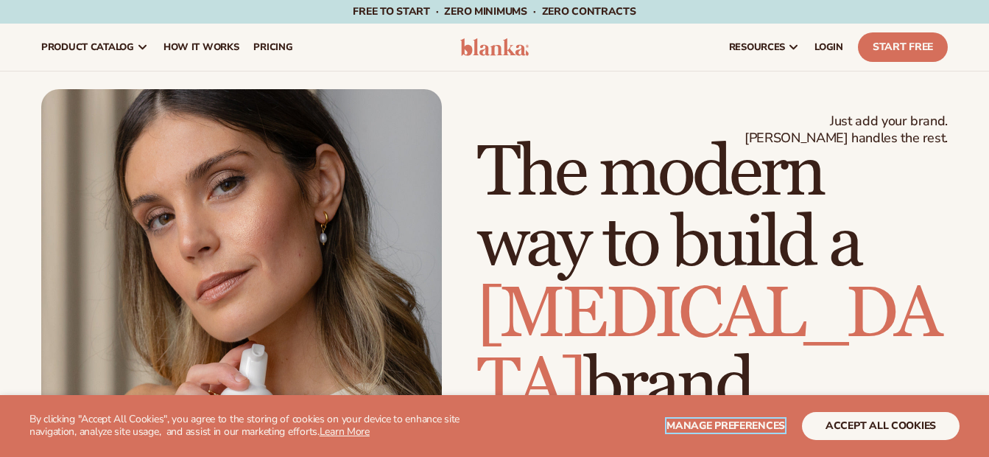
click at [710, 421] on span "Manage preferences" at bounding box center [726, 425] width 119 height 14
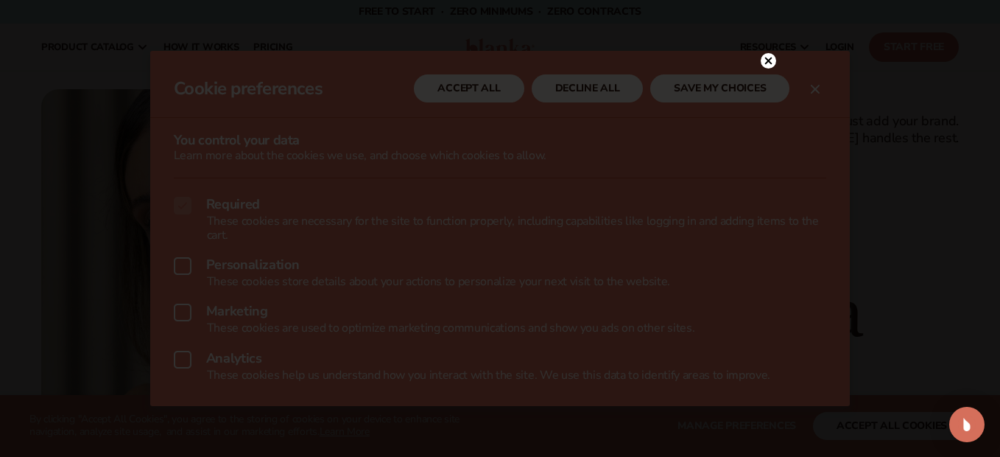
click at [768, 62] on icon at bounding box center [768, 60] width 7 height 7
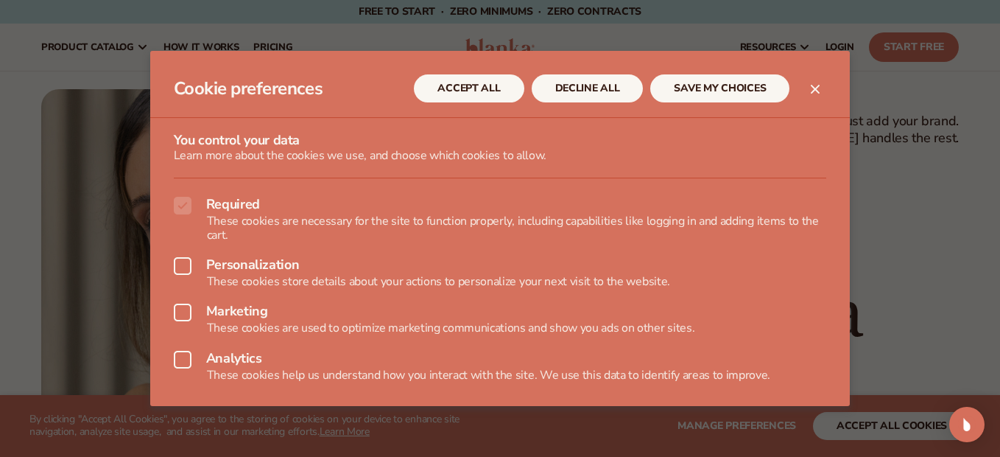
click at [178, 357] on icon at bounding box center [183, 360] width 18 height 18
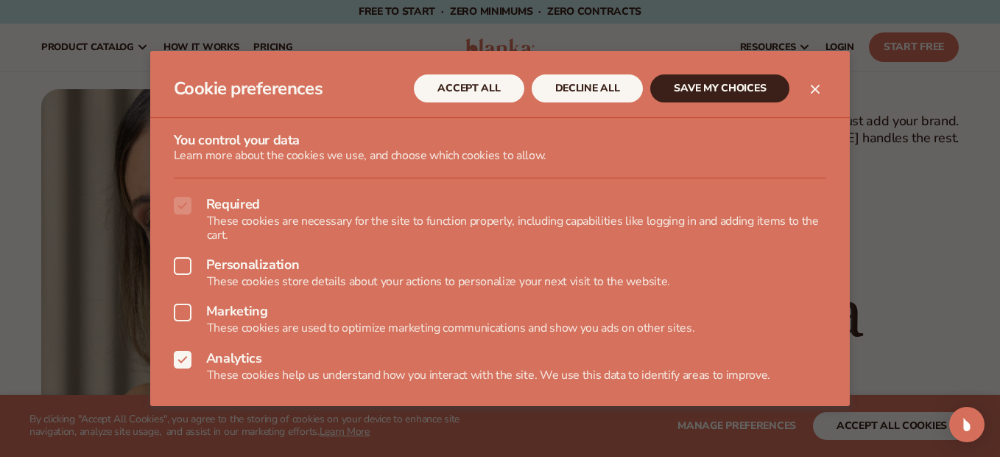
click at [180, 266] on icon at bounding box center [183, 266] width 18 height 18
click at [737, 89] on button "SAVE MY CHOICES" at bounding box center [719, 88] width 139 height 28
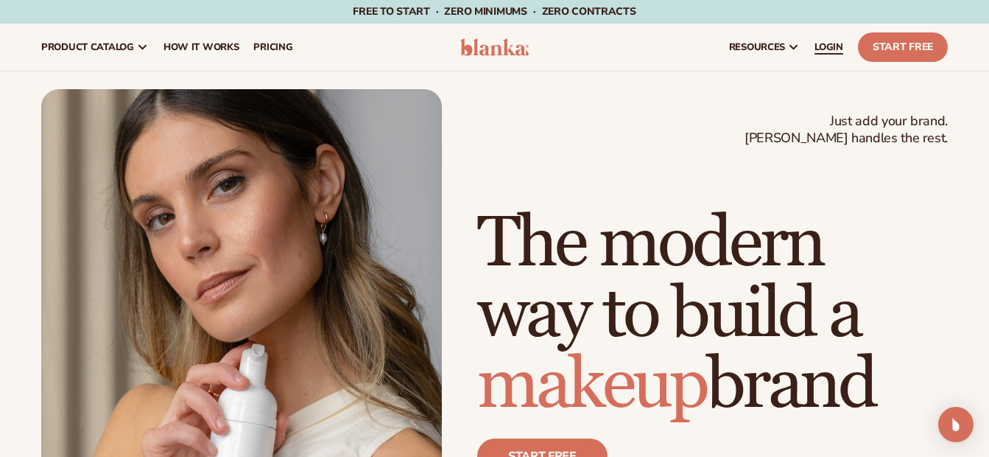
click at [827, 53] on span "LOGIN" at bounding box center [829, 47] width 29 height 12
click at [824, 51] on span "LOGIN" at bounding box center [829, 47] width 29 height 12
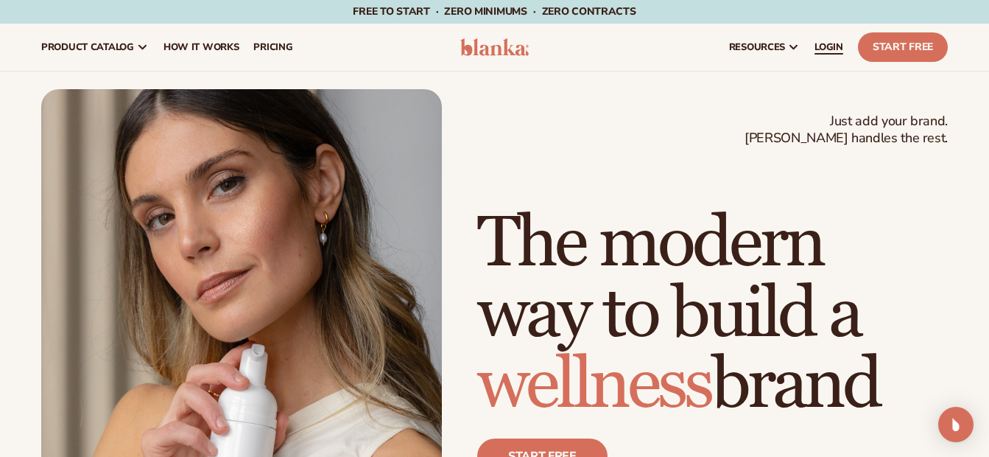
click at [832, 47] on span "LOGIN" at bounding box center [829, 47] width 29 height 12
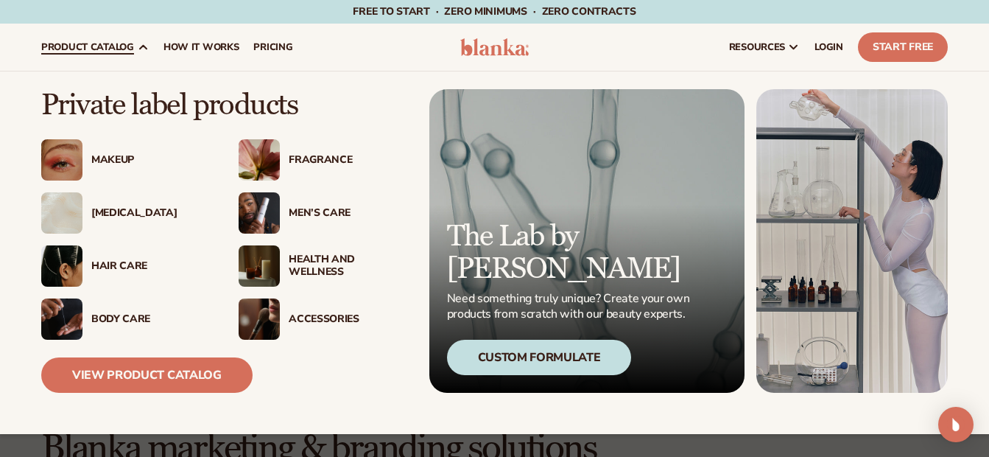
click at [121, 155] on div "Makeup" at bounding box center [150, 160] width 118 height 13
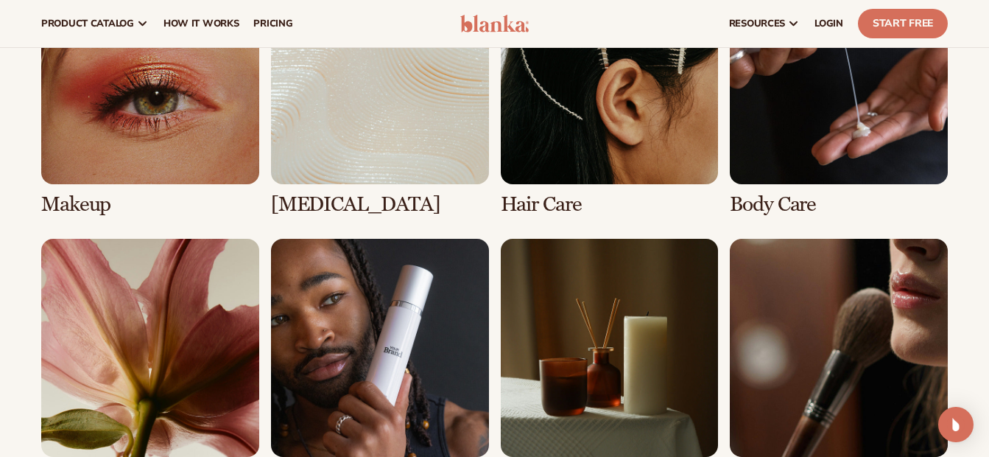
scroll to position [1105, 0]
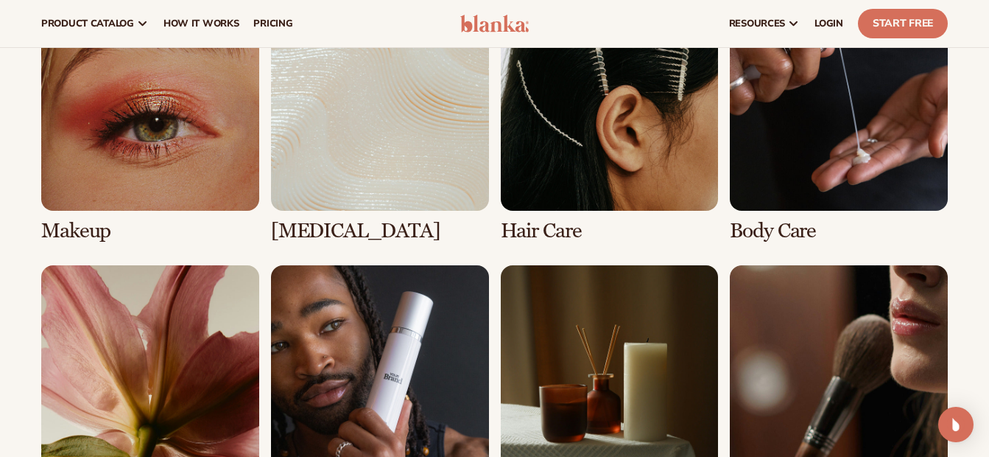
click at [208, 172] on link "1 / 8" at bounding box center [150, 118] width 218 height 250
click at [155, 142] on link "1 / 8" at bounding box center [150, 118] width 218 height 250
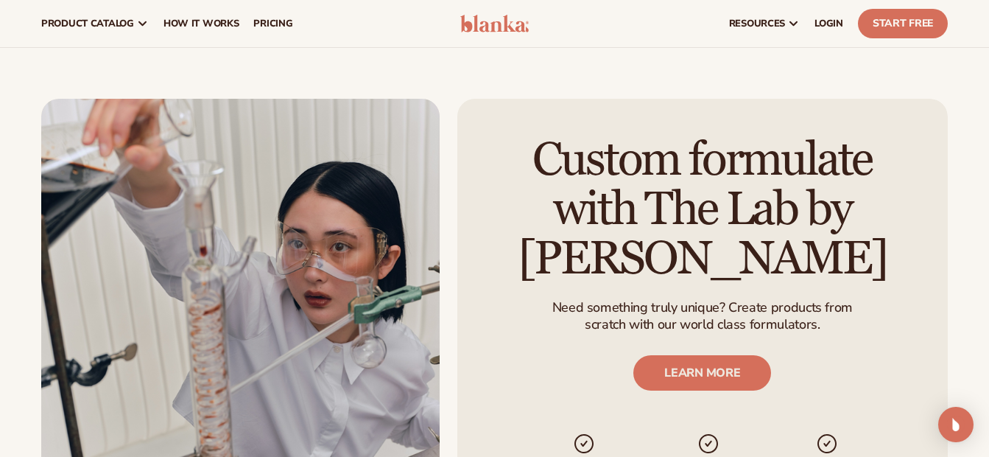
scroll to position [1547, 0]
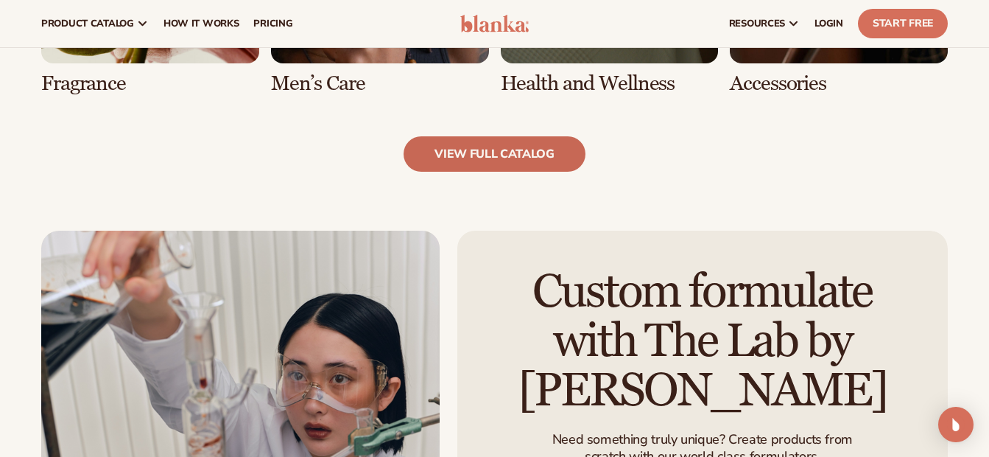
click at [492, 149] on link "view full catalog" at bounding box center [495, 153] width 182 height 35
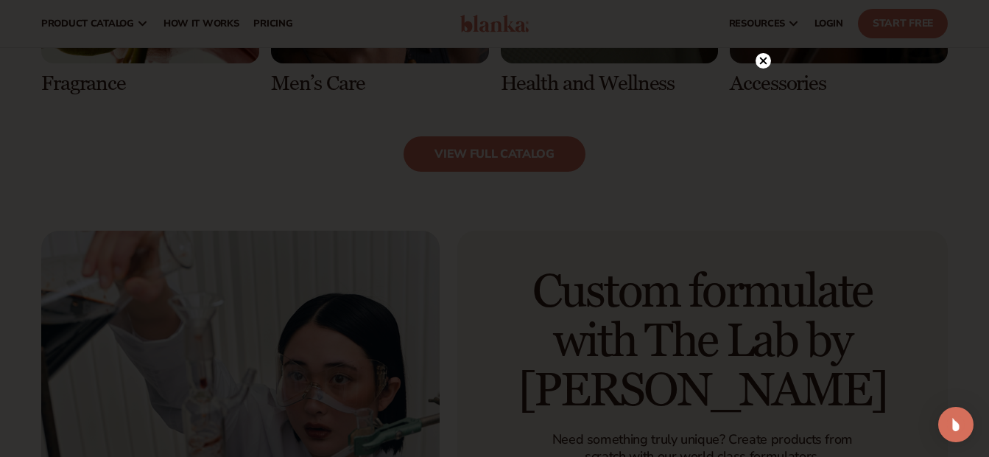
click at [765, 60] on icon at bounding box center [762, 60] width 7 height 7
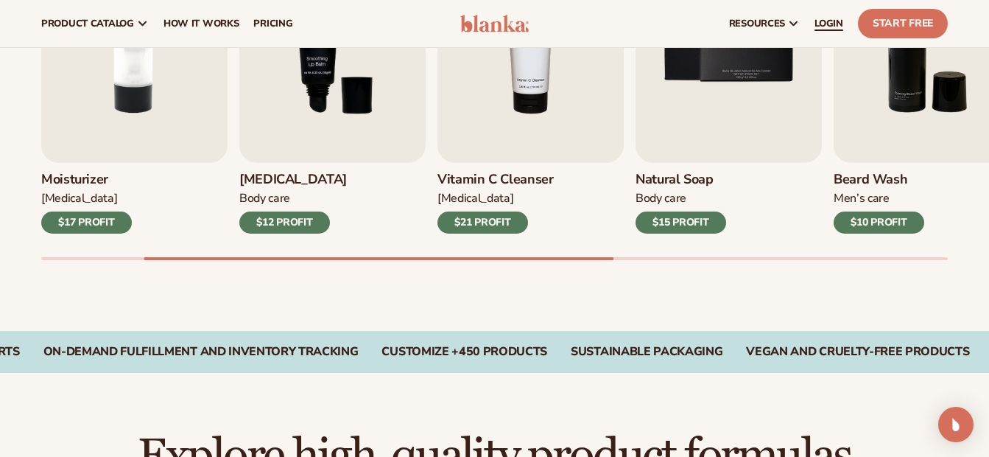
scroll to position [368, 0]
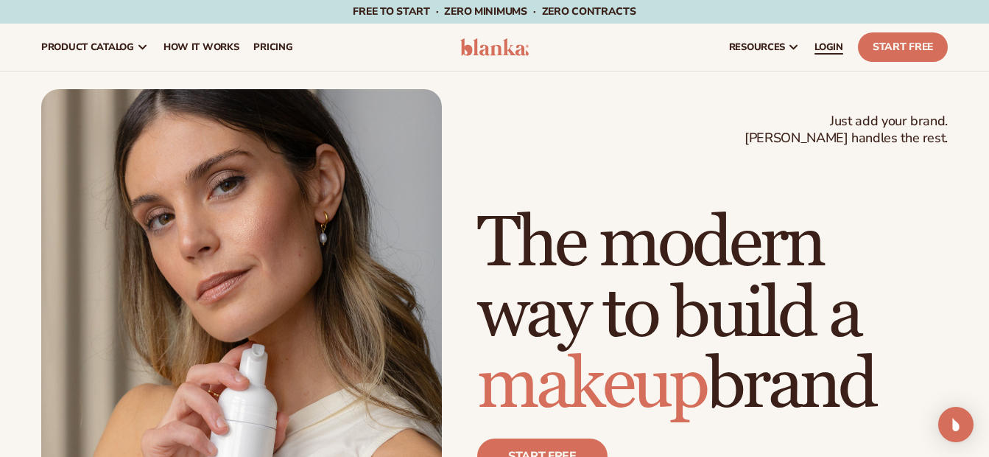
click at [826, 43] on span "LOGIN" at bounding box center [829, 47] width 29 height 12
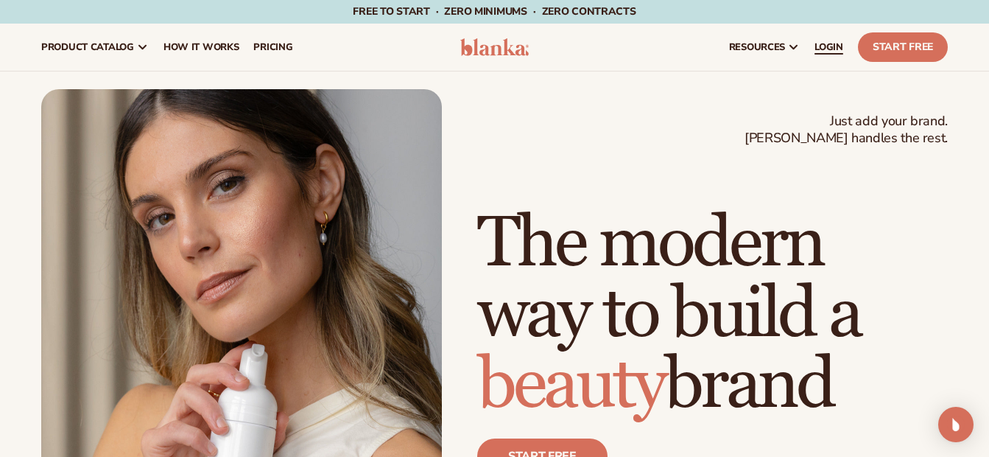
click at [836, 44] on span "LOGIN" at bounding box center [829, 47] width 29 height 12
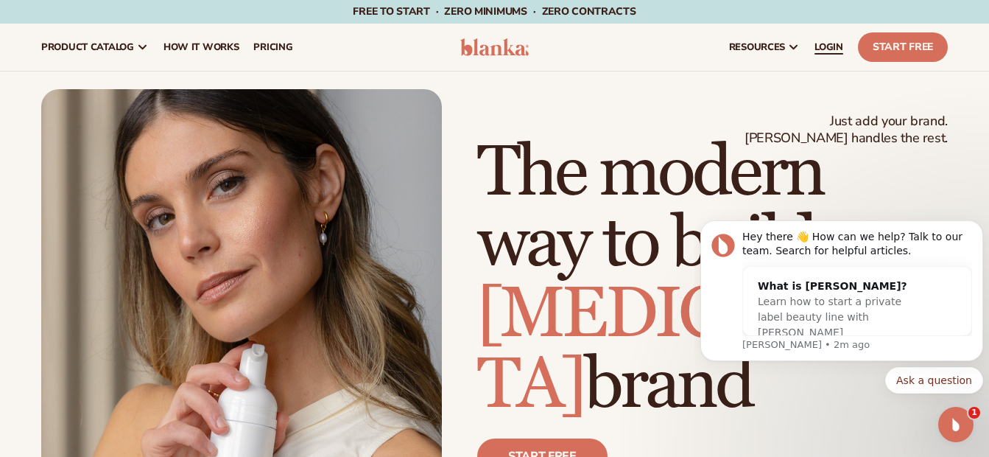
click at [829, 51] on span "LOGIN" at bounding box center [829, 47] width 29 height 12
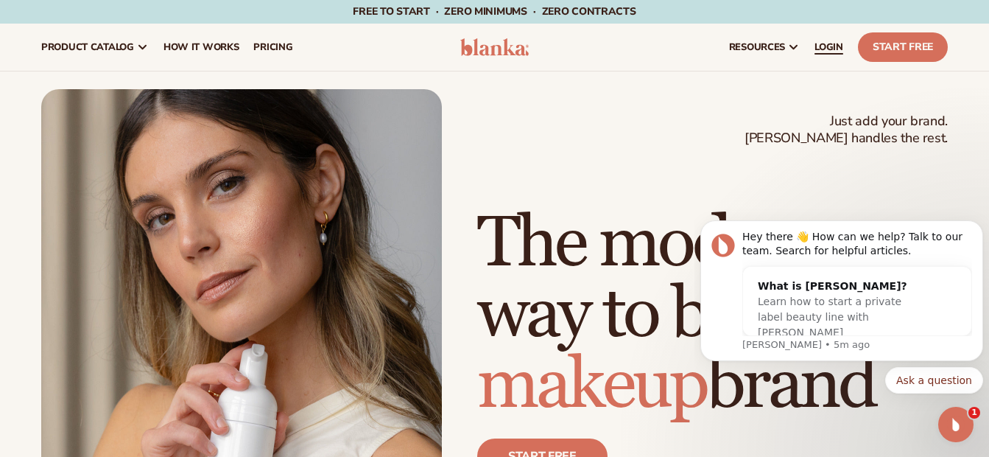
click at [831, 43] on span "LOGIN" at bounding box center [829, 47] width 29 height 12
